Goal: Find specific page/section: Find specific page/section

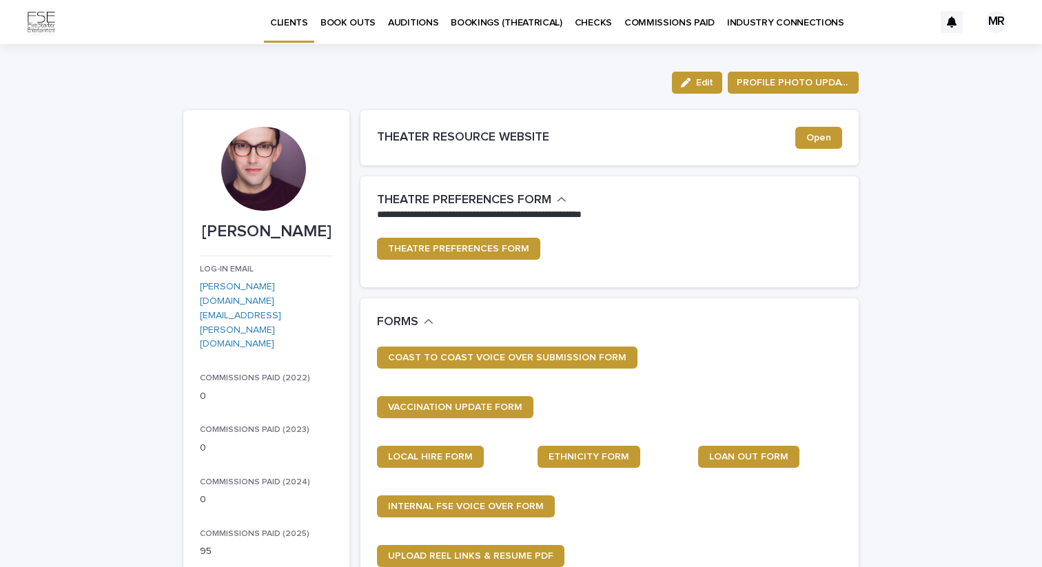
click at [593, 19] on p "CHECKS" at bounding box center [593, 14] width 37 height 29
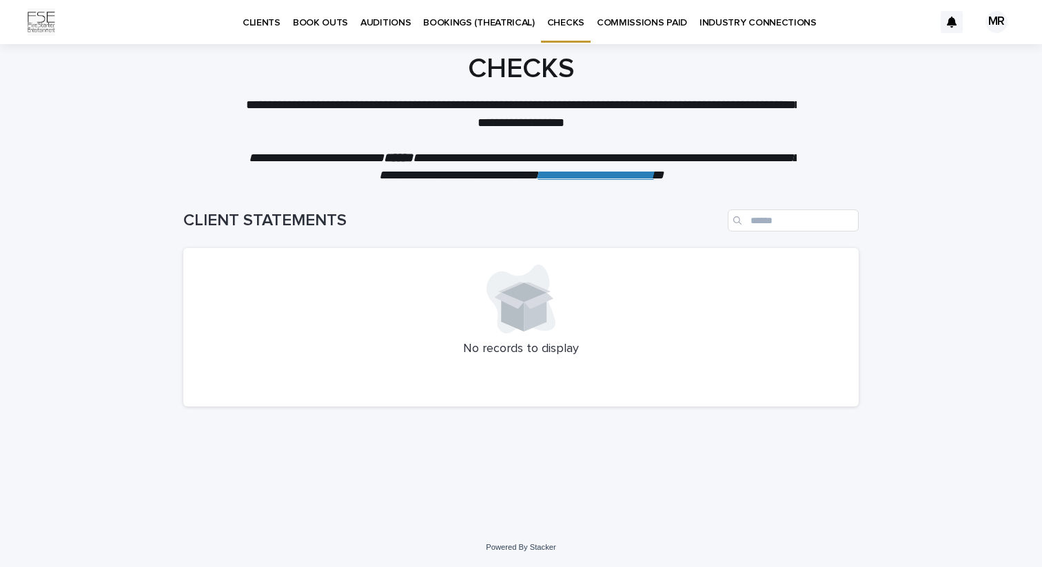
click at [535, 366] on div "No records to display" at bounding box center [520, 327] width 675 height 158
click at [639, 14] on p "COMMISSIONS PAID" at bounding box center [642, 14] width 90 height 29
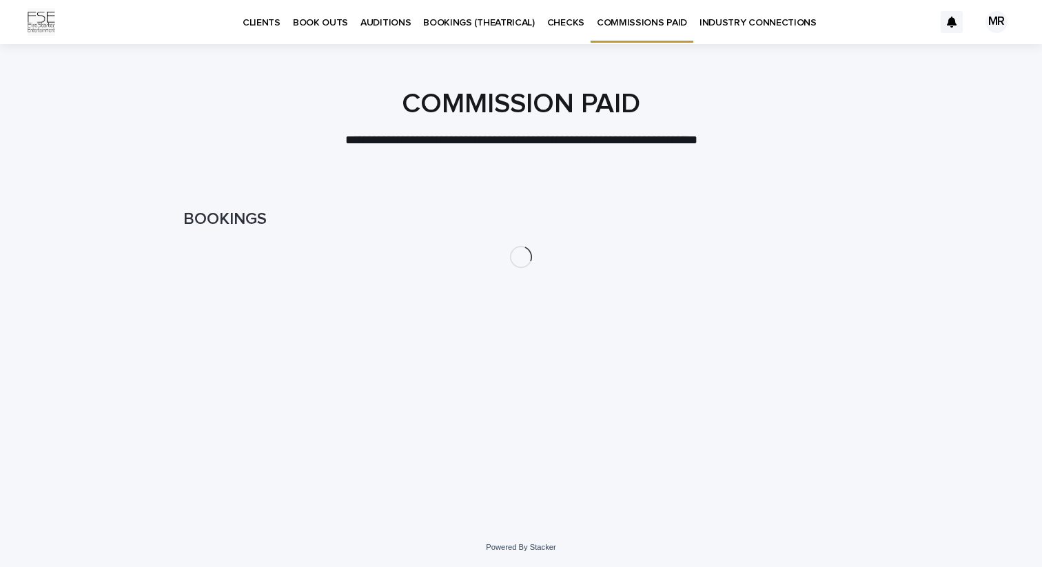
click at [462, 22] on p "BOOKINGS (THEATRICAL)" at bounding box center [479, 14] width 112 height 29
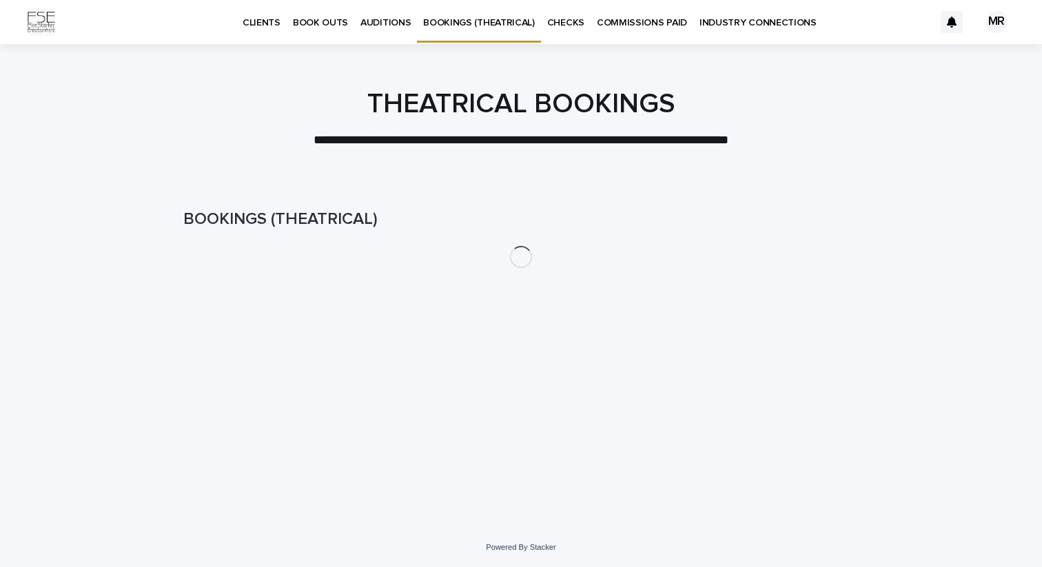
click at [745, 21] on p "INDUSTRY CONNECTIONS" at bounding box center [757, 14] width 117 height 29
